Goal: Information Seeking & Learning: Learn about a topic

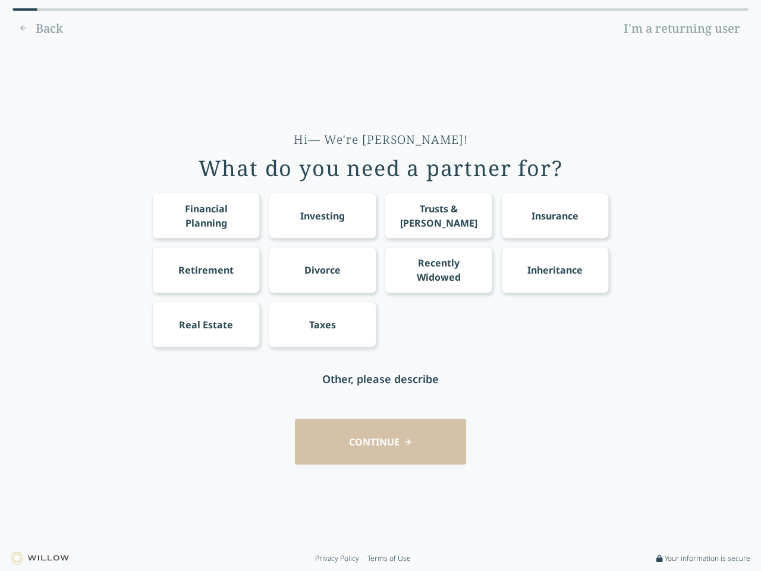
click at [381, 285] on div "Financial Planning Investing Trusts & [PERSON_NAME] Insurance Retirement Divorc…" at bounding box center [380, 270] width 457 height 155
click at [206, 215] on div "Financial Planning" at bounding box center [207, 216] width 86 height 29
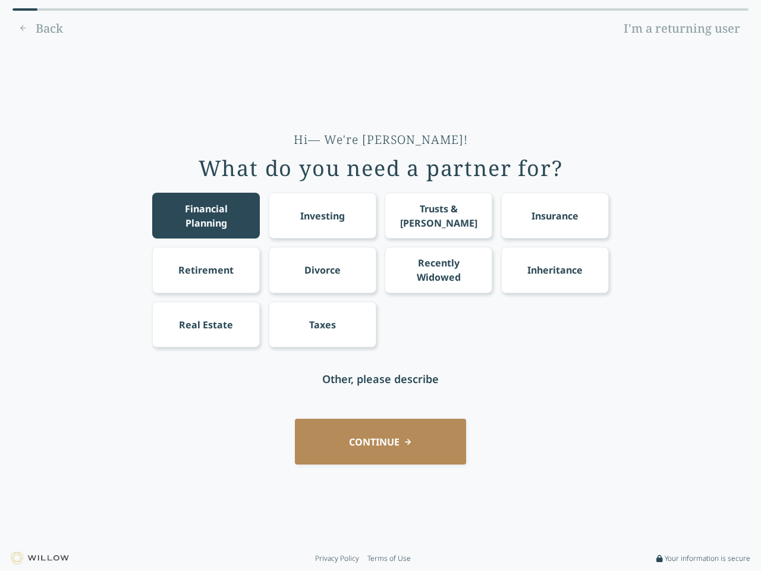
click at [322, 215] on div "Investing" at bounding box center [322, 216] width 45 height 14
click at [438, 215] on div "Trusts & [PERSON_NAME]" at bounding box center [439, 216] width 86 height 29
click at [555, 215] on div "Insurance" at bounding box center [555, 216] width 47 height 14
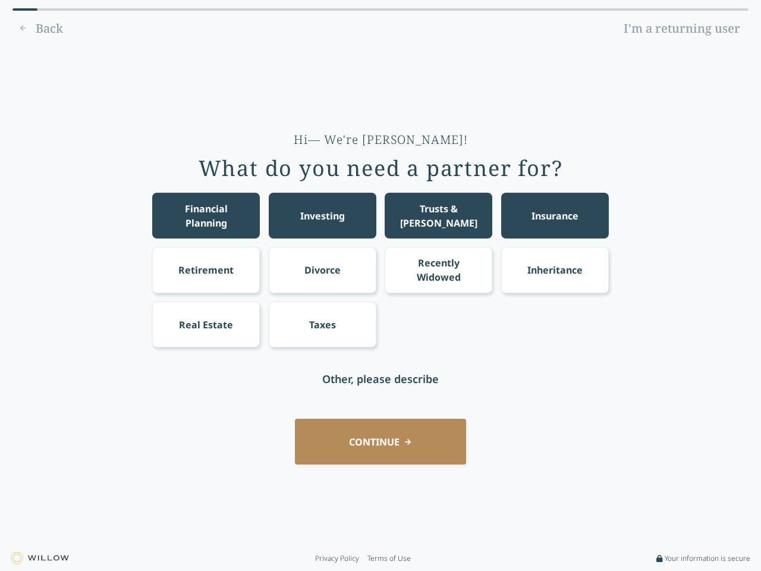
click at [206, 269] on div "Retirement" at bounding box center [205, 270] width 55 height 14
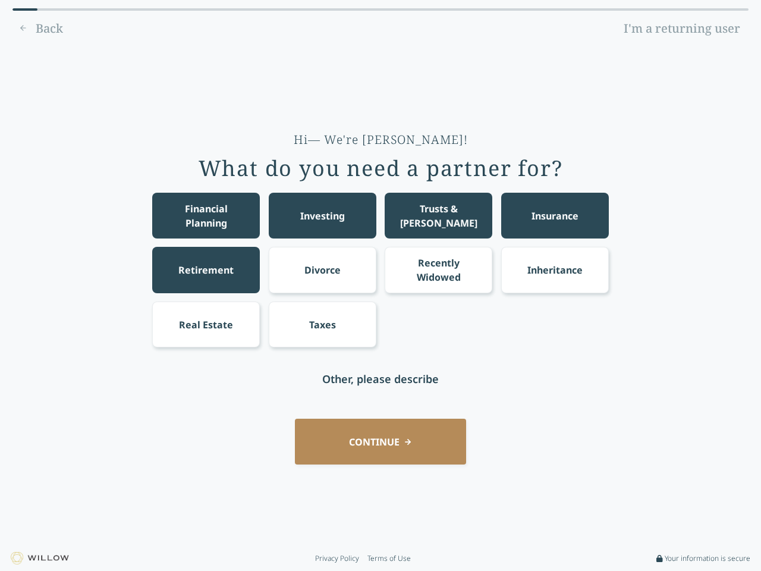
click at [322, 269] on div "Divorce" at bounding box center [322, 270] width 36 height 14
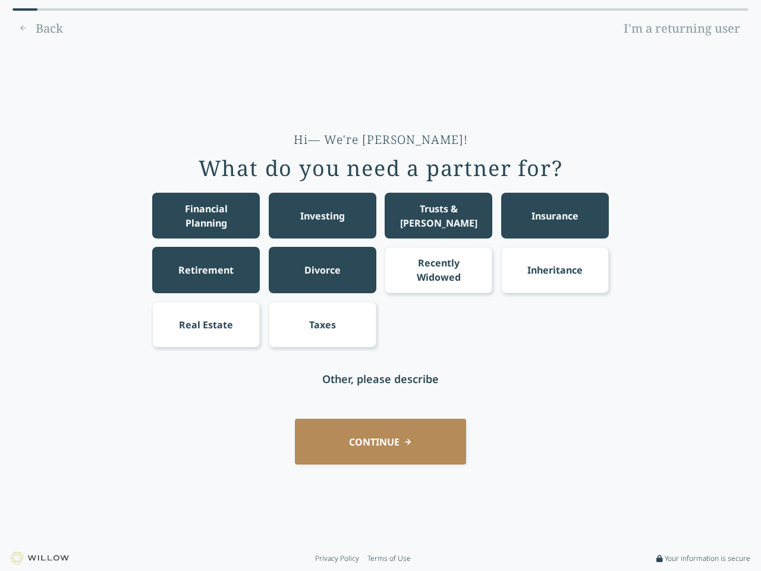
click at [438, 269] on div "Recently Widowed" at bounding box center [439, 270] width 86 height 29
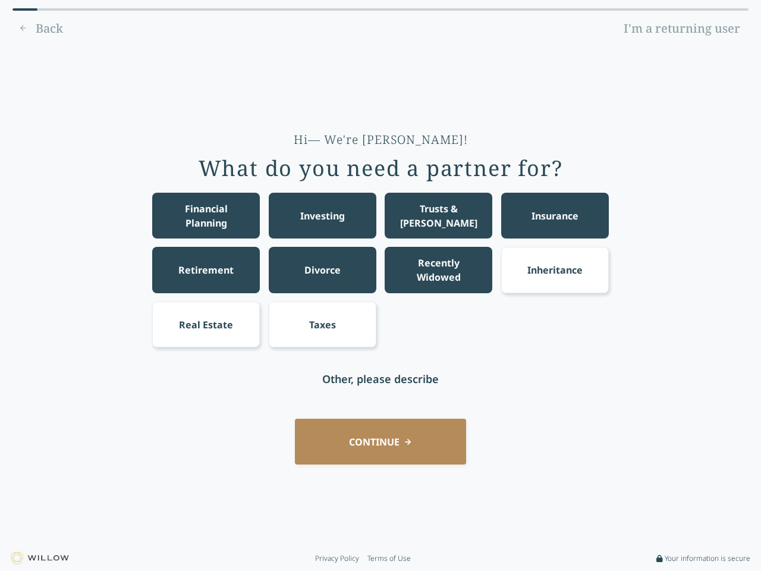
click at [555, 269] on div "Inheritance" at bounding box center [554, 270] width 55 height 14
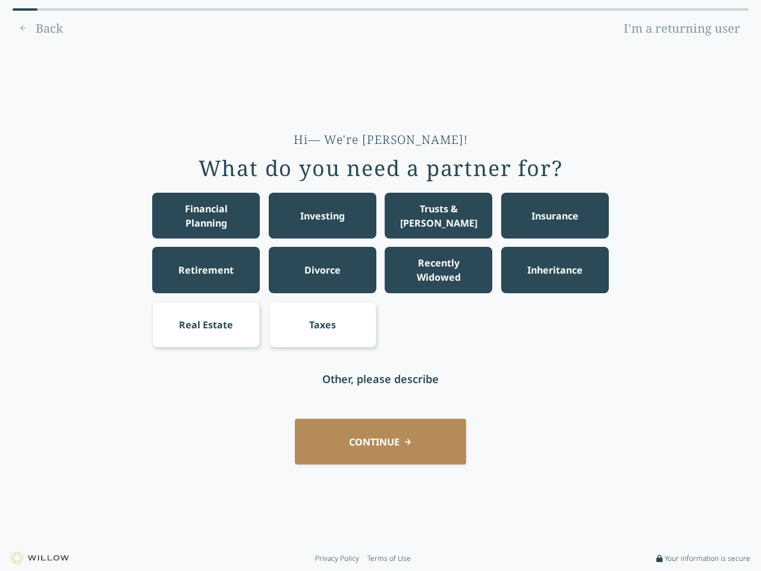
click at [206, 324] on div "Real Estate" at bounding box center [206, 324] width 54 height 14
